Goal: Task Accomplishment & Management: Complete application form

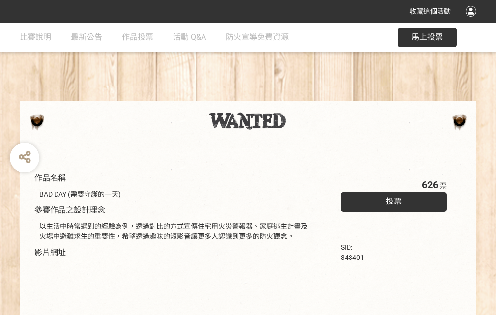
click at [473, 21] on div "收藏這個活動" at bounding box center [248, 11] width 496 height 23
click at [307, 97] on div "作品名稱 BAD DAY (需要守護的一天) 參賽作品之設計理念 以生活中時常遇到的經驗為例，透過對比的方式宣傳住宅用火災警報器、家庭逃生計畫及火場中避難求生…" at bounding box center [248, 230] width 496 height 414
click at [391, 199] on span "投票" at bounding box center [394, 201] width 16 height 9
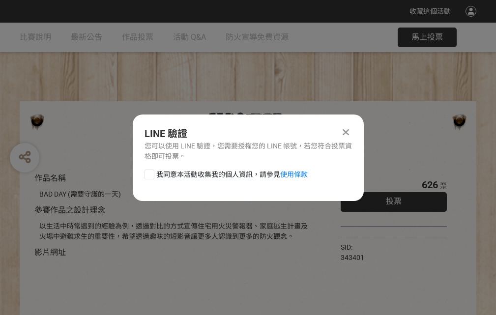
click at [149, 173] on div at bounding box center [150, 175] width 10 height 10
checkbox input "true"
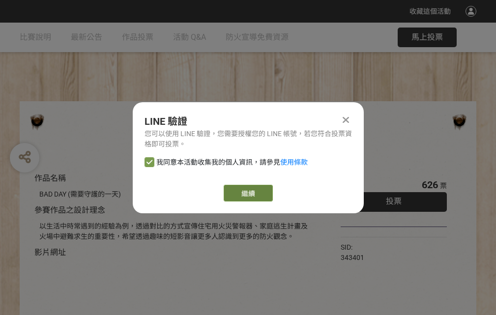
click at [247, 193] on link "繼續" at bounding box center [248, 193] width 49 height 17
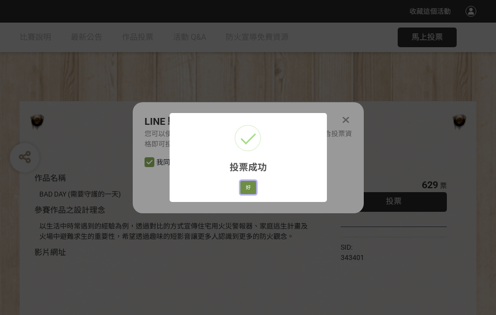
click at [245, 186] on button "好" at bounding box center [248, 188] width 16 height 14
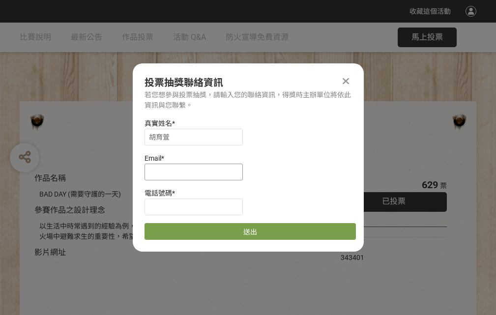
click at [197, 172] on input at bounding box center [194, 172] width 98 height 17
type input "[EMAIL_ADDRESS][DOMAIN_NAME]"
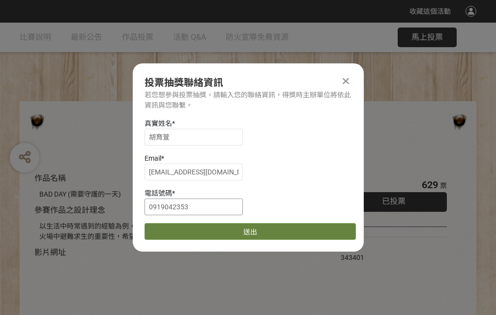
type input "0919042353"
click at [173, 228] on button "送出" at bounding box center [250, 231] width 211 height 17
